Goal: Transaction & Acquisition: Download file/media

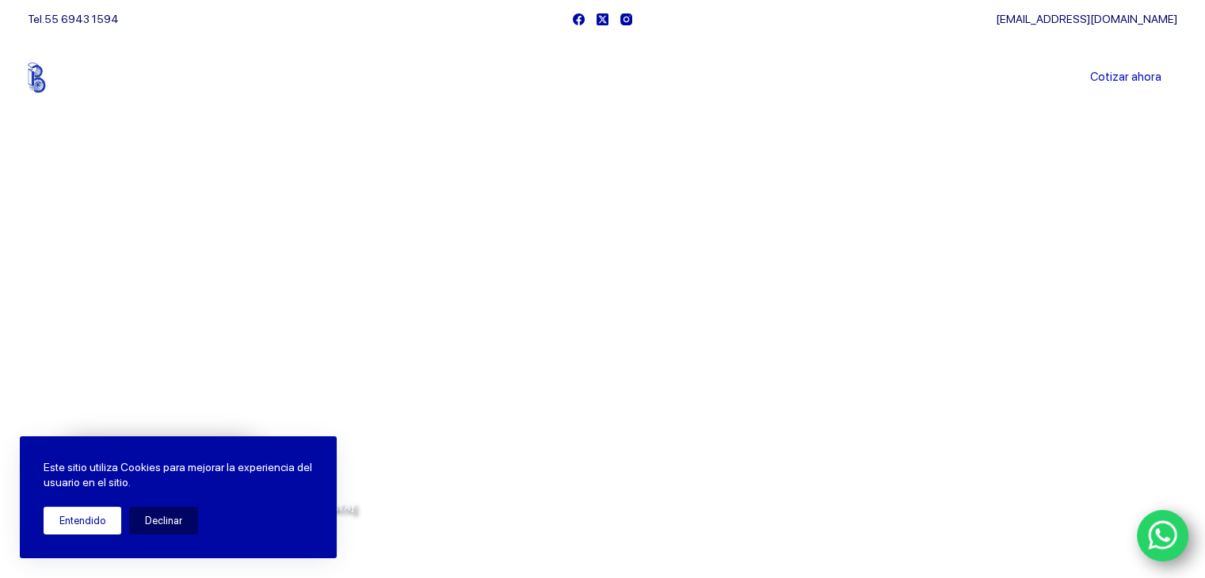
click at [95, 520] on button "Entendido" at bounding box center [83, 521] width 78 height 28
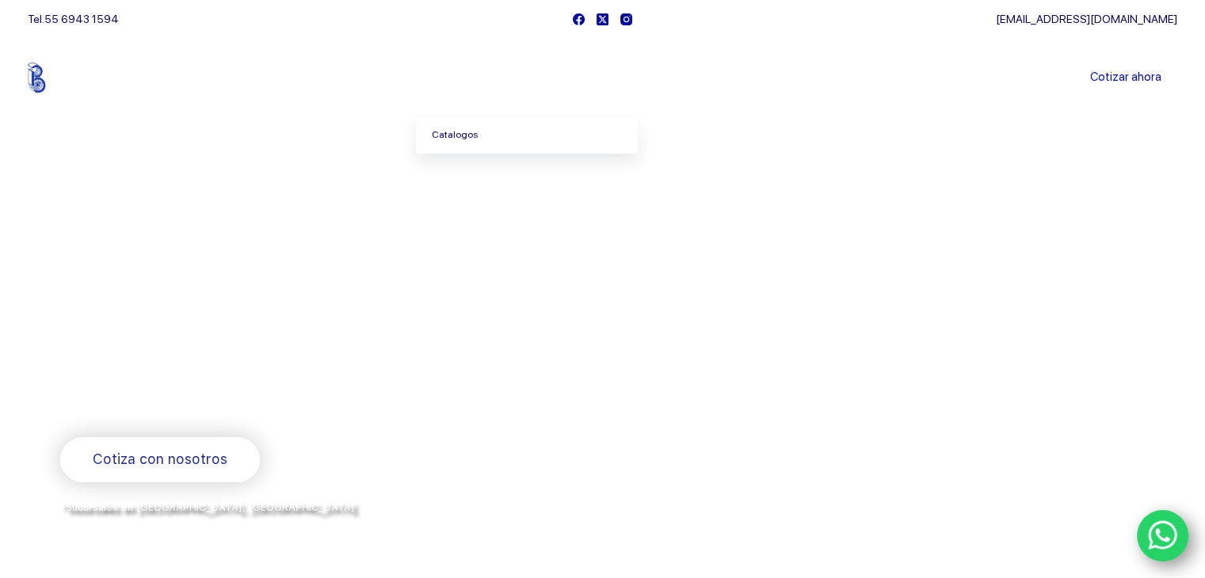
click at [456, 138] on link "Catalogos" at bounding box center [527, 135] width 222 height 36
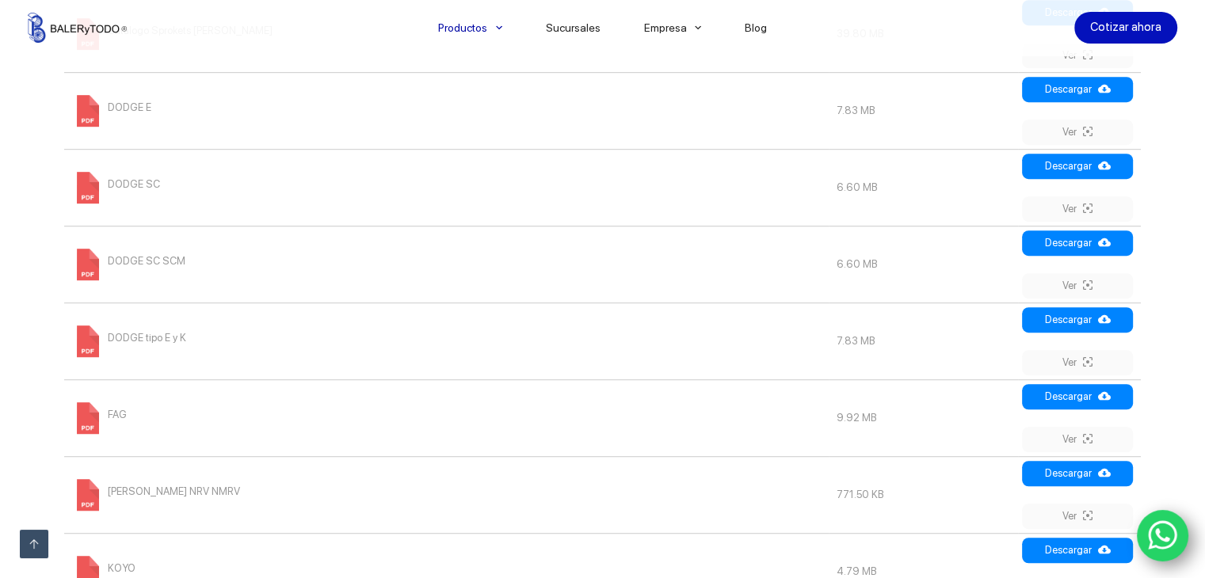
scroll to position [1030, 0]
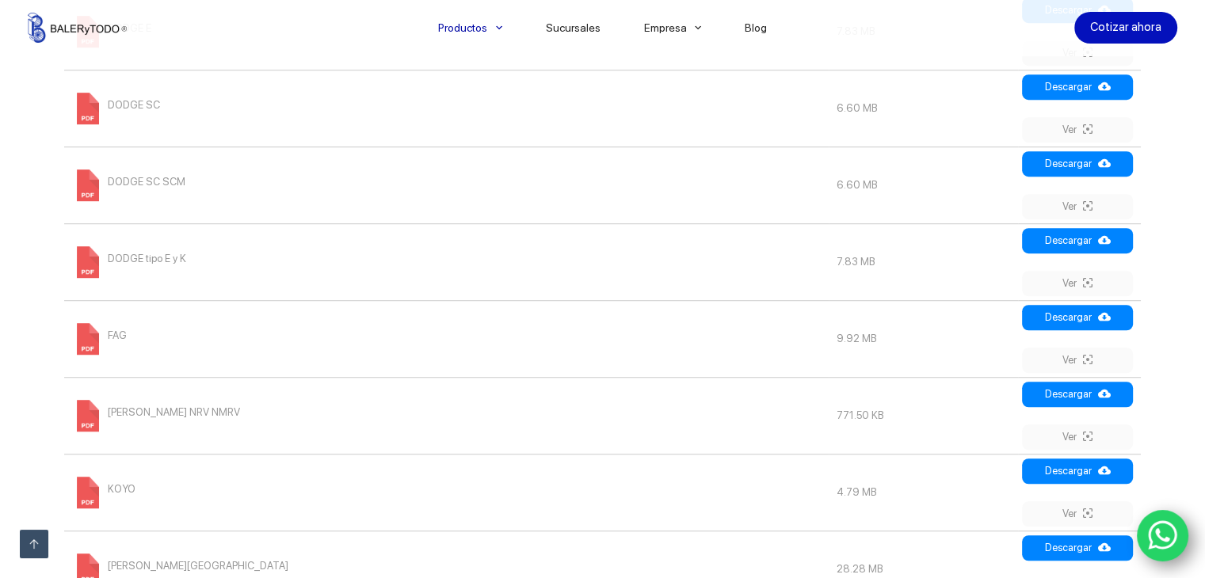
click at [114, 333] on span "FAG" at bounding box center [117, 335] width 19 height 25
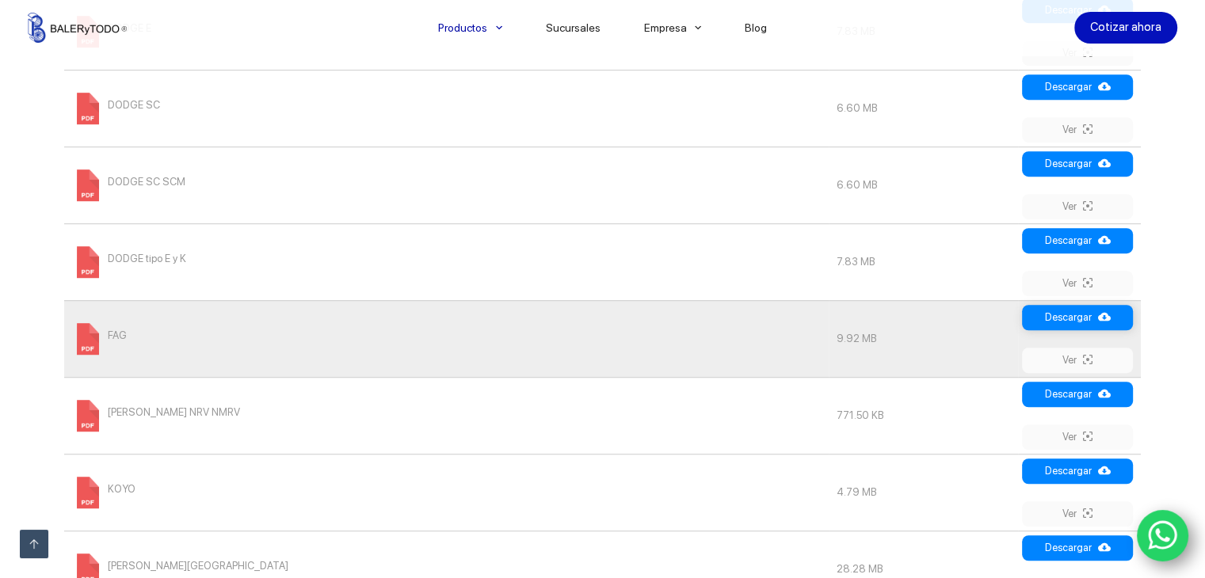
click at [1078, 312] on link "Descargar" at bounding box center [1077, 317] width 111 height 25
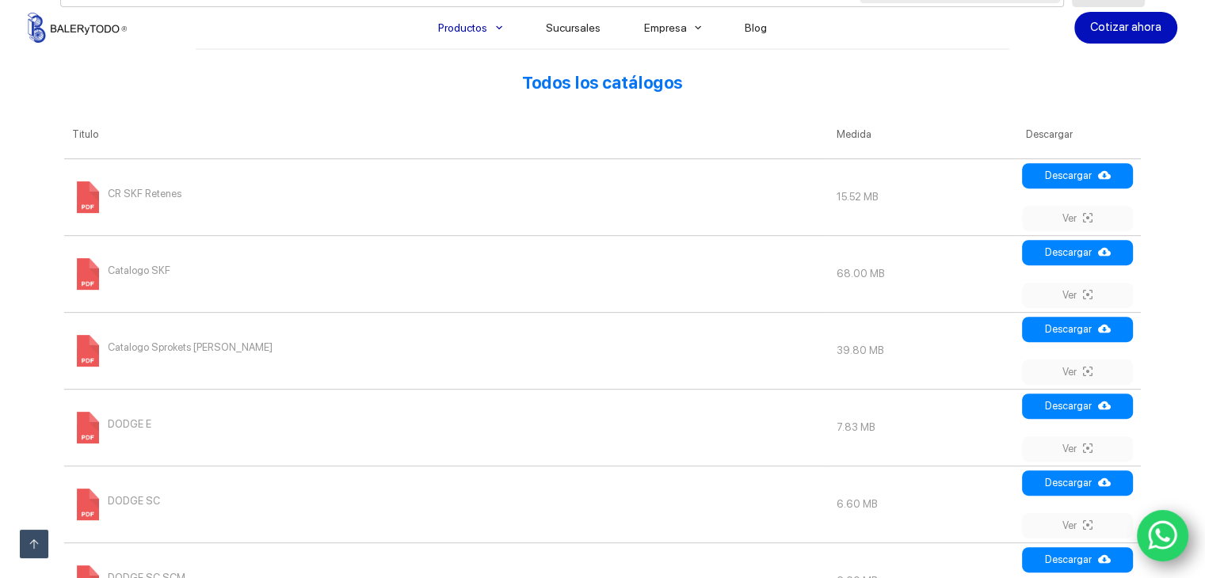
scroll to position [238, 0]
